Goal: Check status: Check status

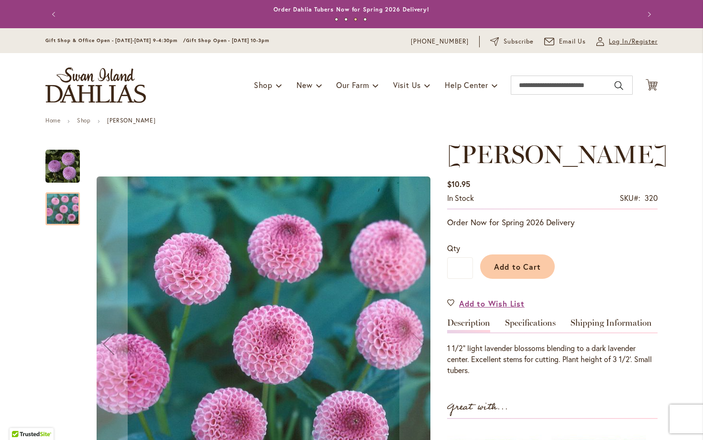
click at [621, 40] on span "Log In/Register" at bounding box center [633, 42] width 49 height 10
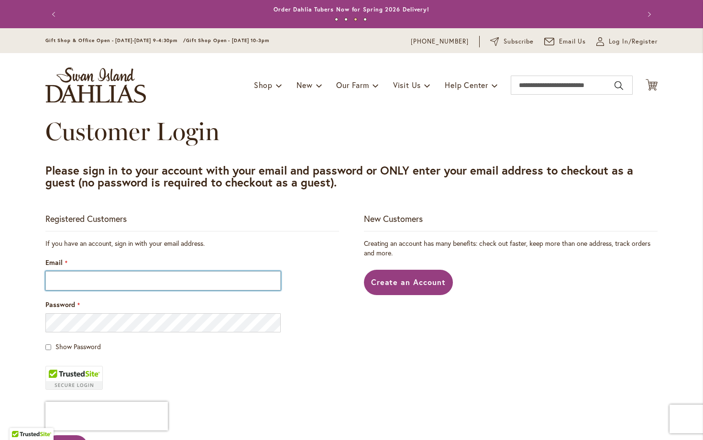
type input "**********"
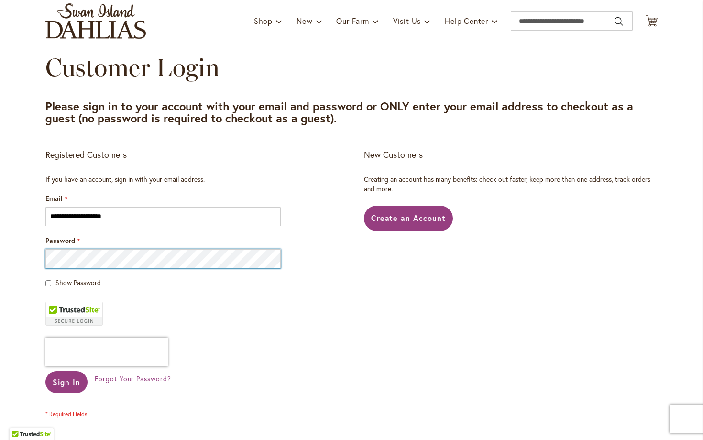
scroll to position [80, 0]
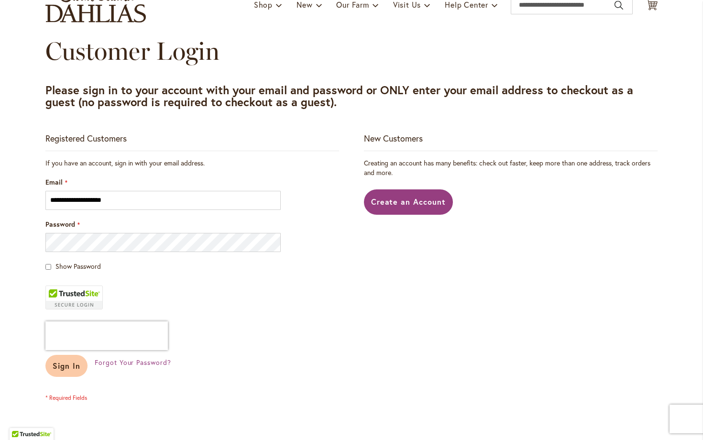
click at [73, 368] on span "Sign In" at bounding box center [67, 366] width 28 height 10
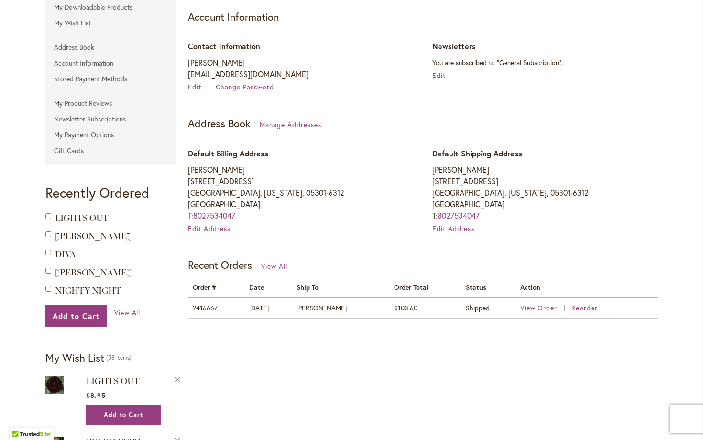
scroll to position [172, 0]
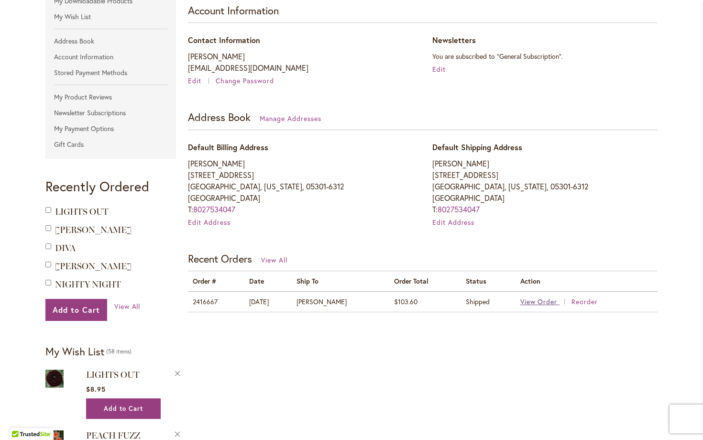
click at [537, 300] on span "View Order" at bounding box center [539, 301] width 37 height 9
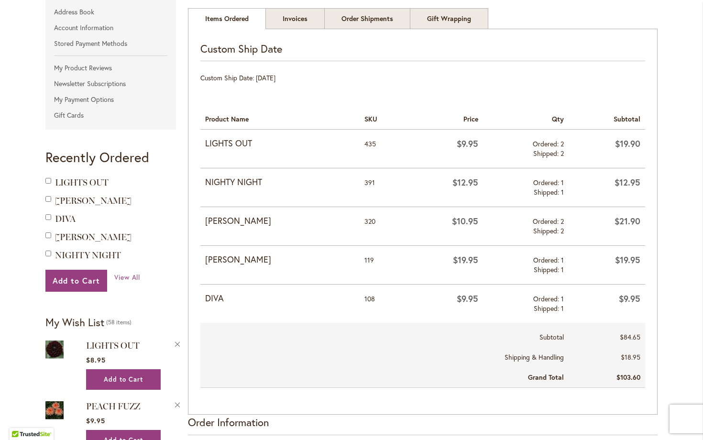
scroll to position [203, 0]
